Goal: Navigation & Orientation: Find specific page/section

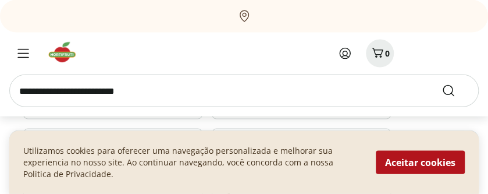
scroll to position [930, 0]
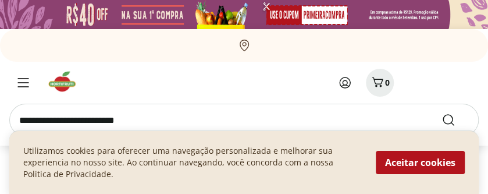
click at [160, 13] on img at bounding box center [244, 14] width 488 height 29
click at [228, 16] on img at bounding box center [244, 14] width 488 height 29
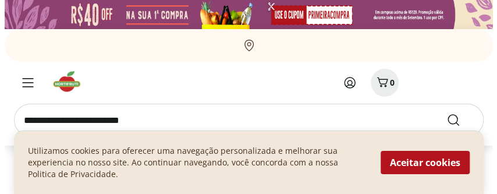
scroll to position [174, 0]
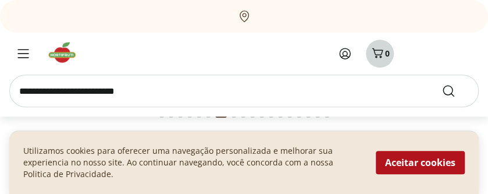
click at [377, 54] on icon "Carrinho" at bounding box center [377, 53] width 11 height 10
